Goal: Check status: Check status

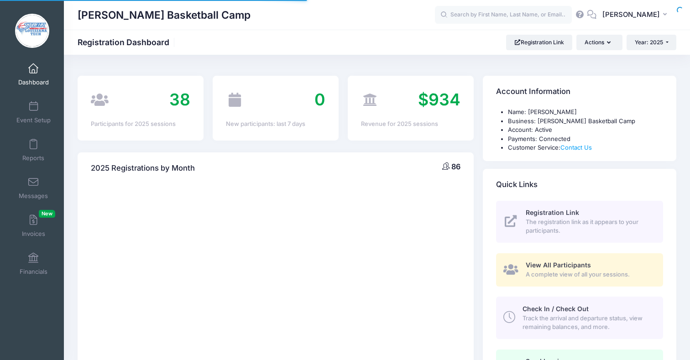
select select
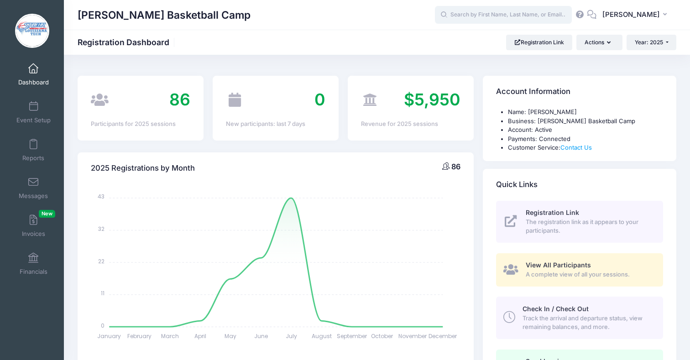
click at [531, 14] on input "text" at bounding box center [503, 15] width 137 height 18
click at [635, 44] on span "Year: 2025" at bounding box center [649, 42] width 28 height 7
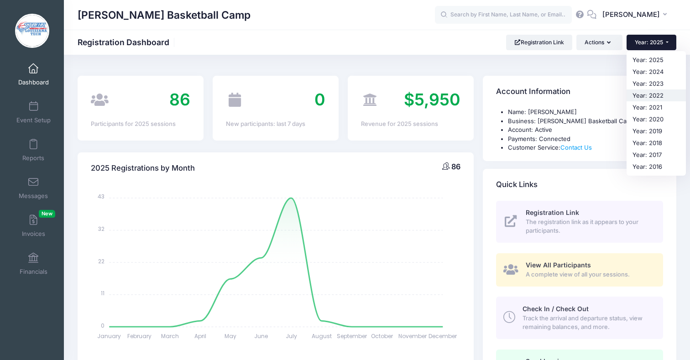
click at [649, 98] on link "Year: 2022" at bounding box center [656, 96] width 59 height 12
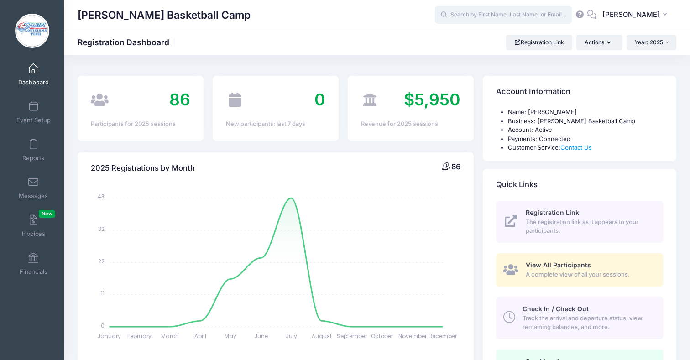
click at [556, 17] on input "text" at bounding box center [503, 15] width 137 height 18
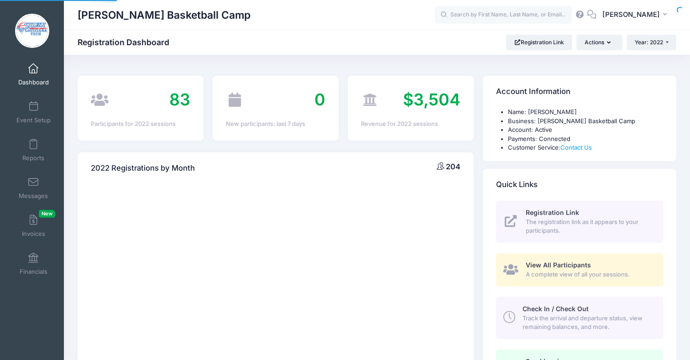
select select
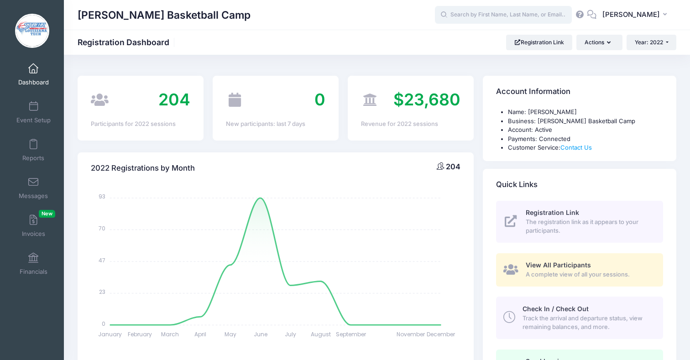
click at [556, 17] on input "text" at bounding box center [503, 15] width 137 height 18
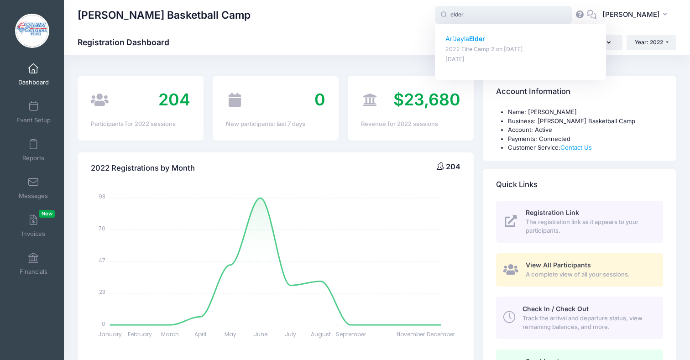
click at [505, 40] on p "Ar’Jayla Elder" at bounding box center [521, 39] width 151 height 10
type input "Ar’Jayla Elder (2022 Elite Camp 2, Aug-06, 2022)"
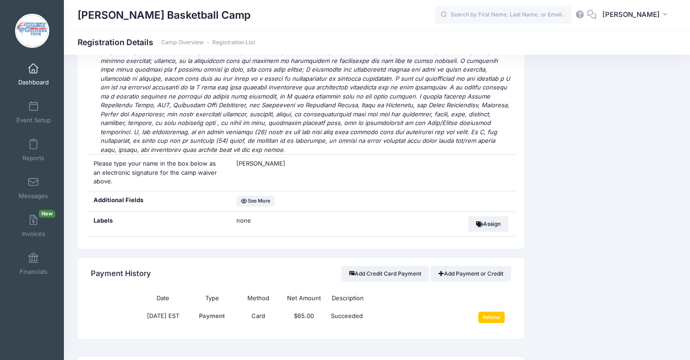
scroll to position [688, 0]
